Goal: Find specific page/section: Find specific page/section

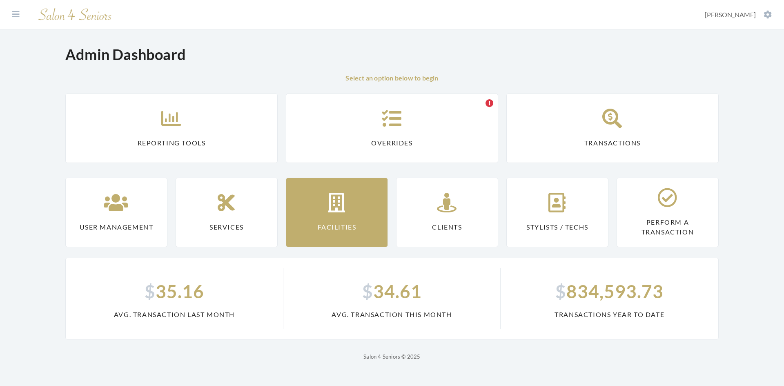
click at [356, 208] on link "Facilities" at bounding box center [337, 212] width 102 height 69
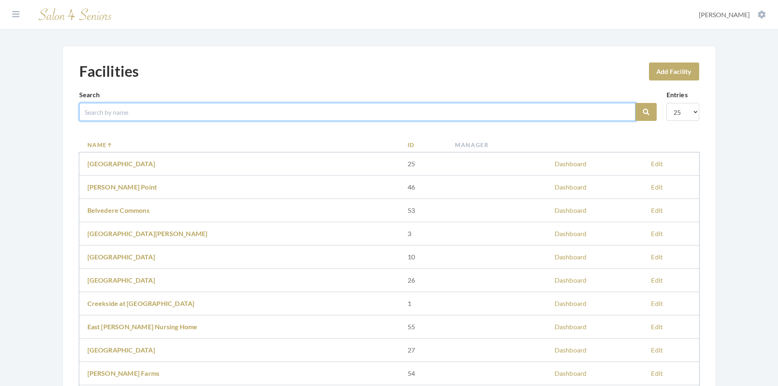
click at [218, 114] on input "search" at bounding box center [357, 112] width 556 height 18
type input "wesle"
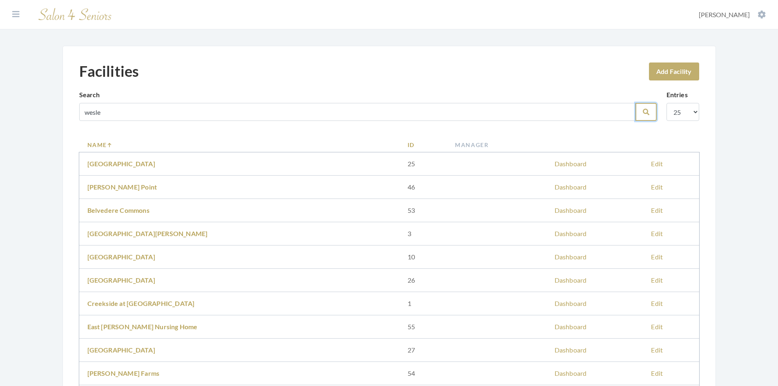
click at [641, 112] on button "Search" at bounding box center [645, 112] width 21 height 18
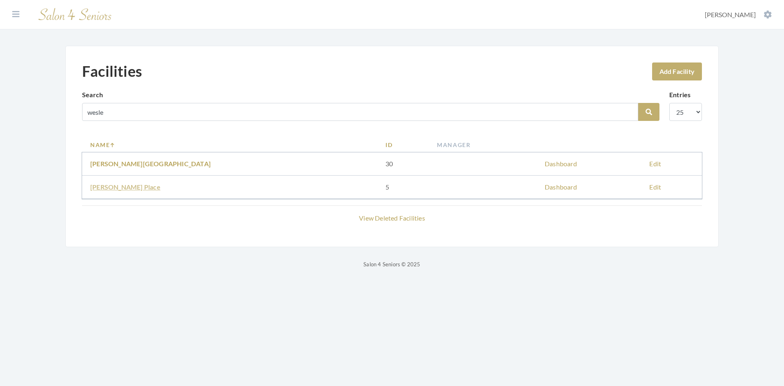
click at [115, 186] on link "[PERSON_NAME] Place" at bounding box center [125, 187] width 70 height 8
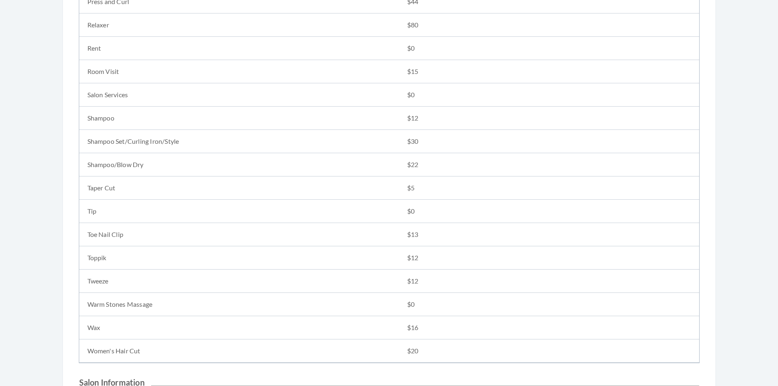
scroll to position [1143, 0]
